Goal: Navigation & Orientation: Find specific page/section

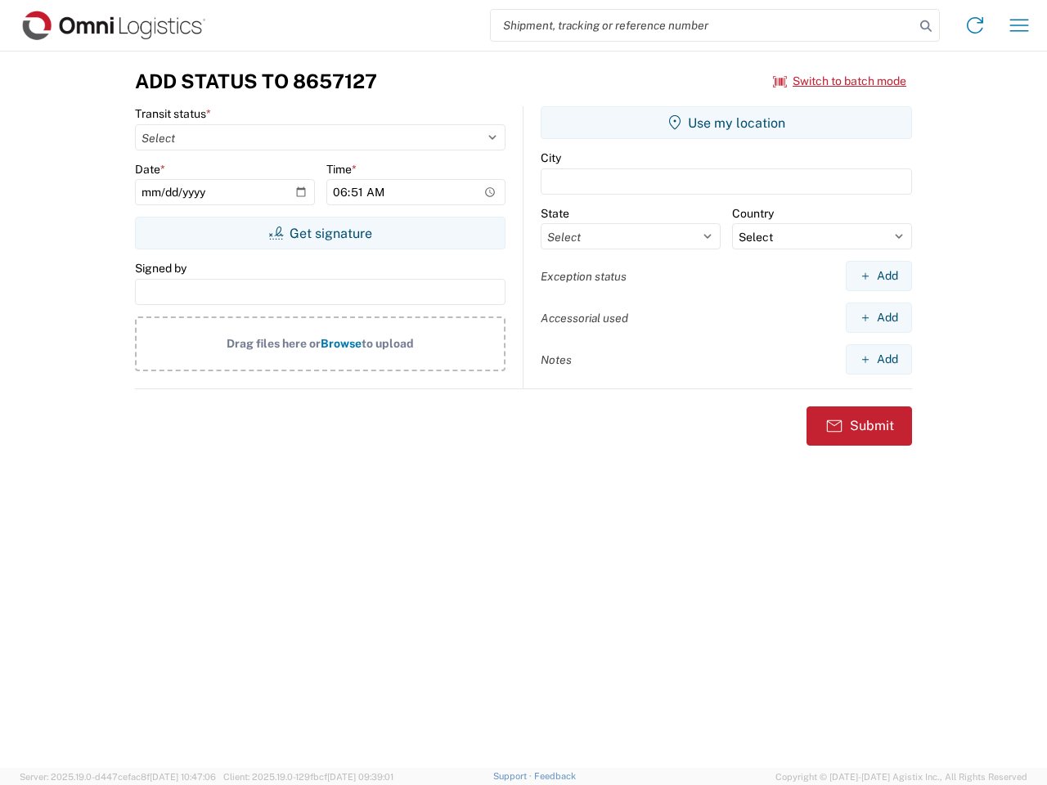
click at [703, 25] on input "search" at bounding box center [703, 25] width 424 height 31
click at [926, 26] on icon at bounding box center [926, 26] width 23 height 23
click at [975, 25] on icon at bounding box center [975, 25] width 26 height 26
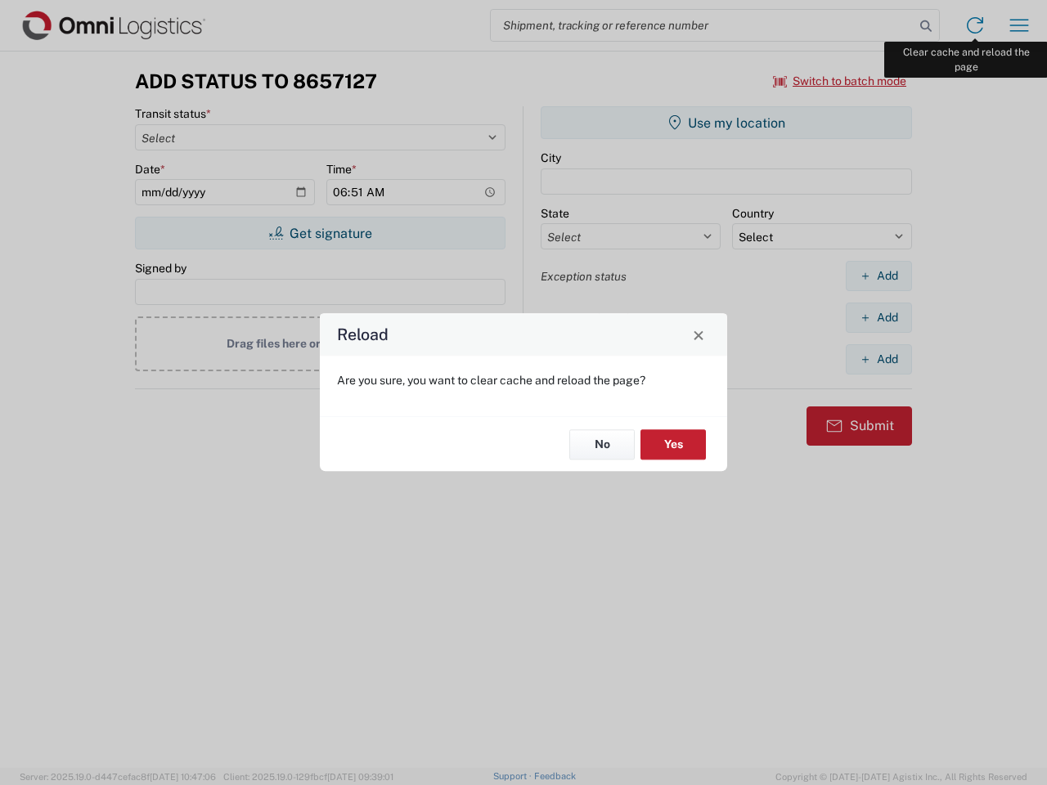
click at [1019, 25] on div "Reload Are you sure, you want to clear cache and reload the page? No Yes" at bounding box center [523, 392] width 1047 height 785
click at [840, 81] on div "Reload Are you sure, you want to clear cache and reload the page? No Yes" at bounding box center [523, 392] width 1047 height 785
click at [320, 233] on div "Reload Are you sure, you want to clear cache and reload the page? No Yes" at bounding box center [523, 392] width 1047 height 785
click at [726, 123] on div "Reload Are you sure, you want to clear cache and reload the page? No Yes" at bounding box center [523, 392] width 1047 height 785
click at [879, 276] on div "Reload Are you sure, you want to clear cache and reload the page? No Yes" at bounding box center [523, 392] width 1047 height 785
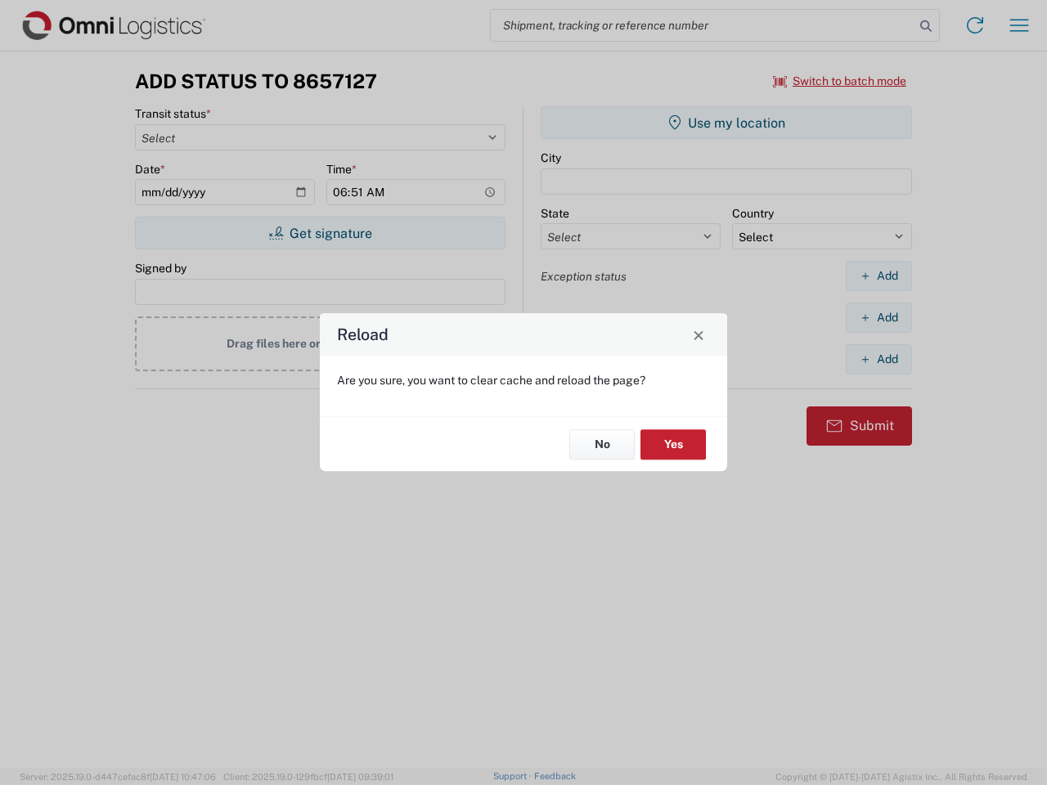
click at [879, 317] on div "Reload Are you sure, you want to clear cache and reload the page? No Yes" at bounding box center [523, 392] width 1047 height 785
click at [879, 359] on div "Reload Are you sure, you want to clear cache and reload the page? No Yes" at bounding box center [523, 392] width 1047 height 785
